Goal: Task Accomplishment & Management: Manage account settings

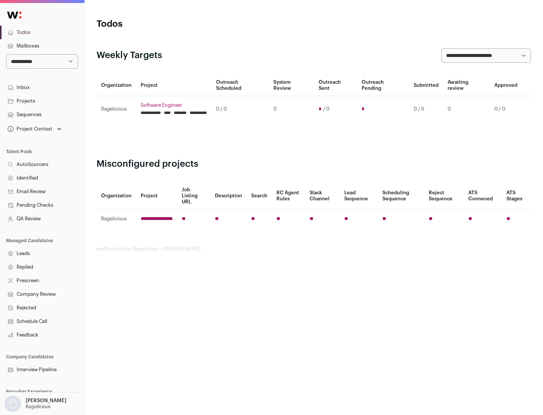
click at [42, 101] on link "Projects" at bounding box center [42, 101] width 84 height 14
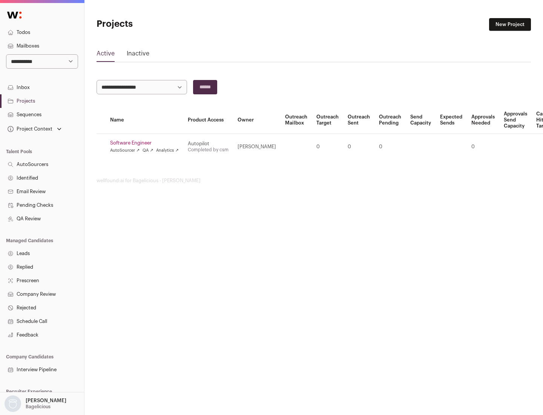
click at [147, 143] on link "Software Engineer" at bounding box center [144, 143] width 69 height 6
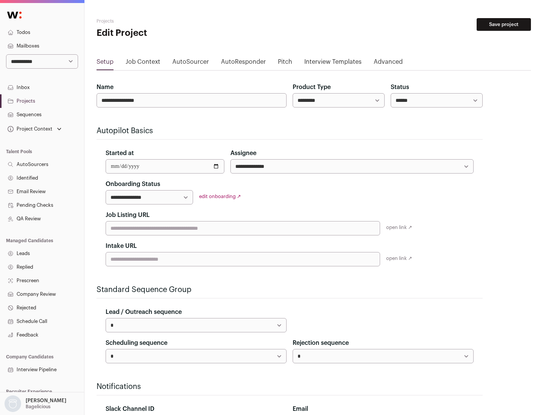
click at [503, 24] on button "Save project" at bounding box center [503, 24] width 54 height 13
